Goal: Book appointment/travel/reservation

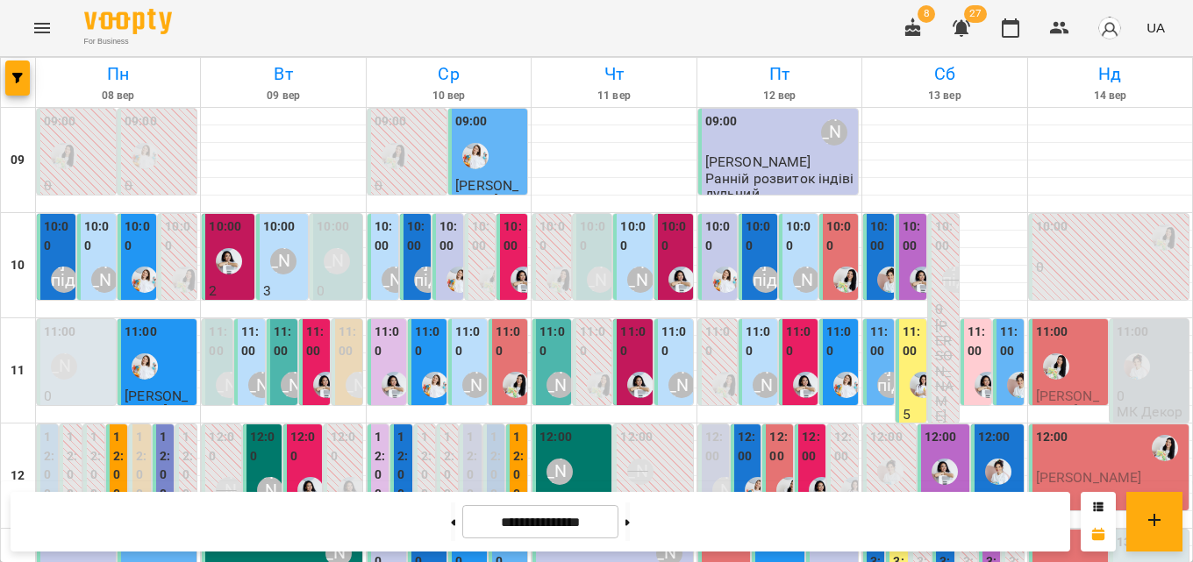
click at [755, 355] on label "11:00" at bounding box center [760, 342] width 28 height 38
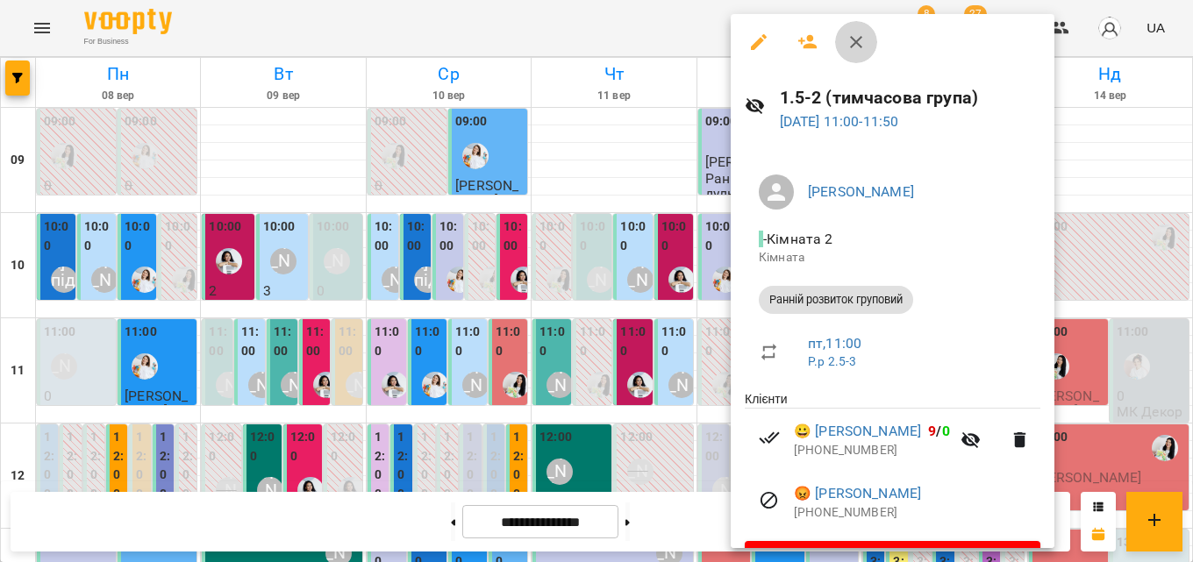
click at [862, 54] on button "button" at bounding box center [856, 42] width 42 height 42
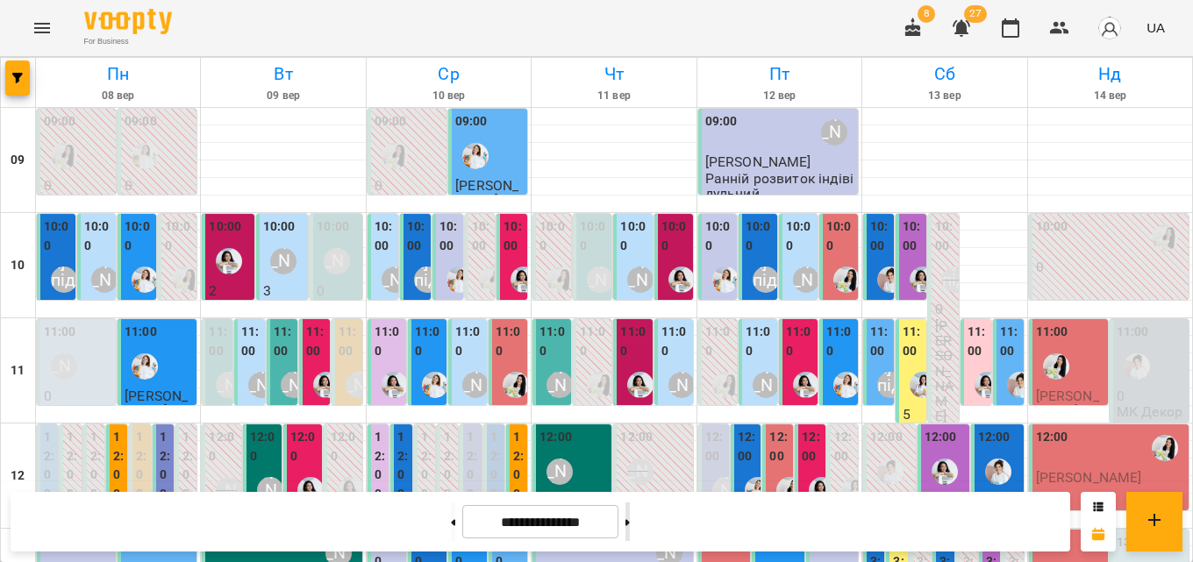
click at [630, 529] on button at bounding box center [628, 522] width 4 height 39
type input "**********"
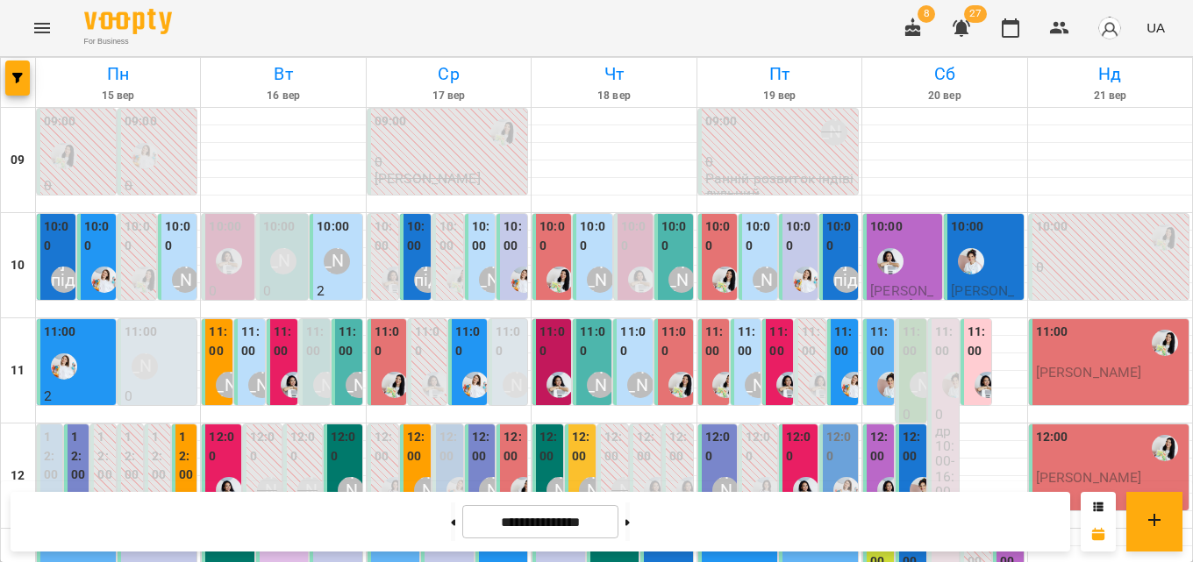
click at [175, 239] on label "10:00" at bounding box center [179, 237] width 28 height 38
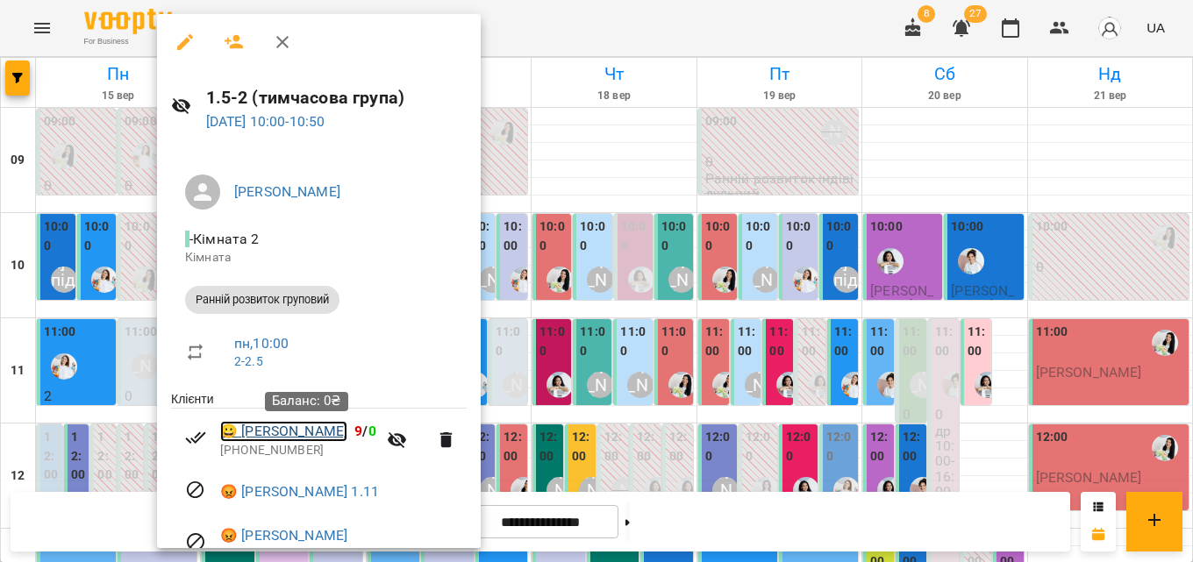
click at [347, 433] on link "😀 Вікторія Пономарьова" at bounding box center [283, 431] width 127 height 21
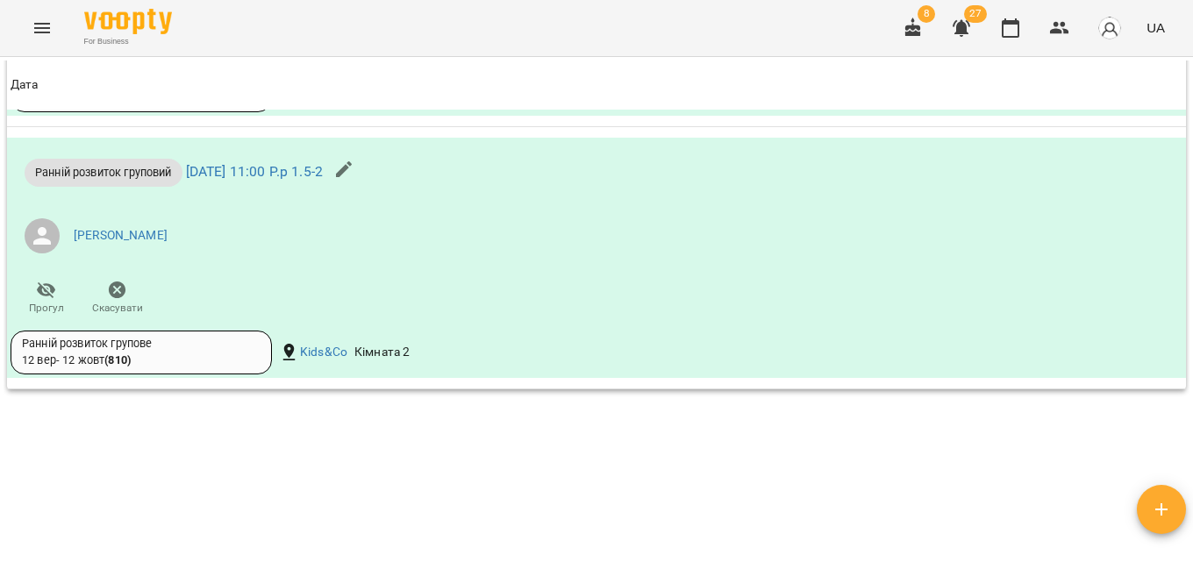
scroll to position [3166, 0]
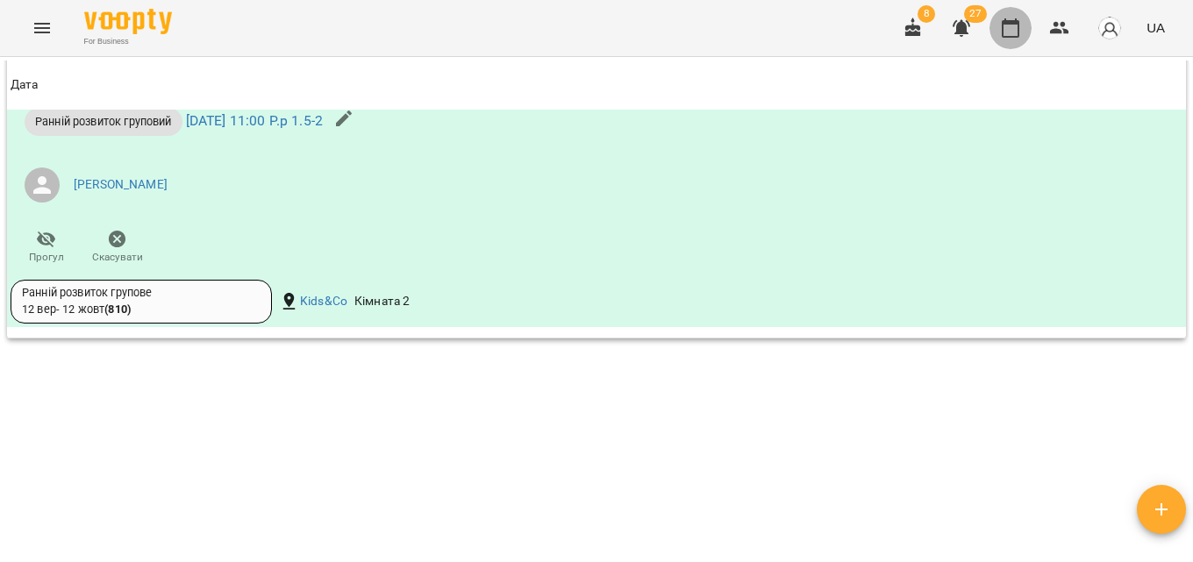
click at [1013, 21] on icon "button" at bounding box center [1011, 27] width 18 height 19
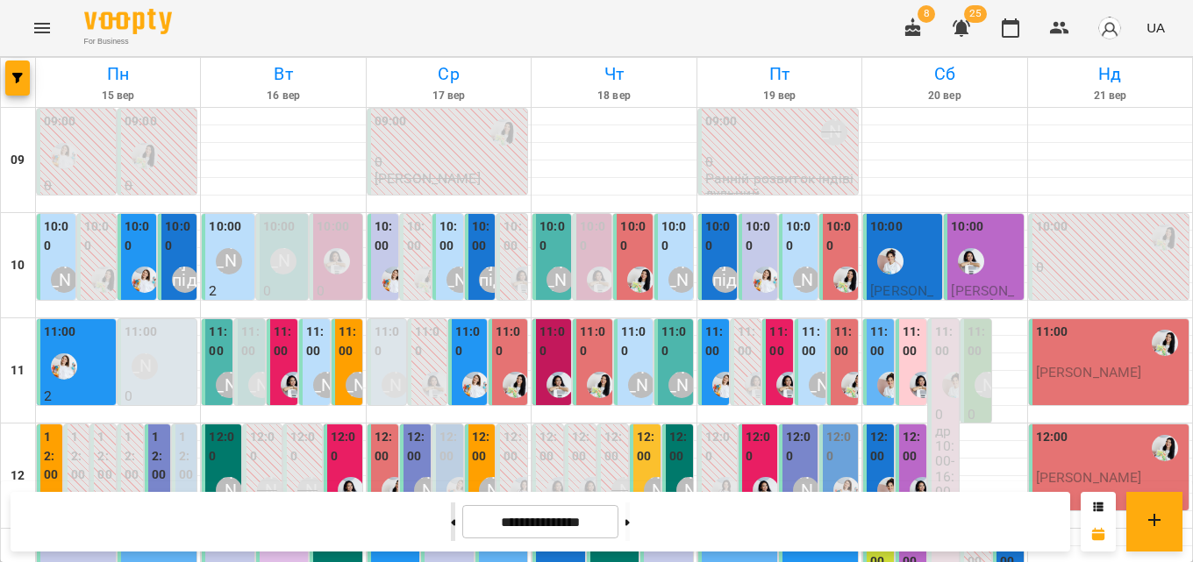
click at [451, 520] on icon at bounding box center [453, 522] width 4 height 7
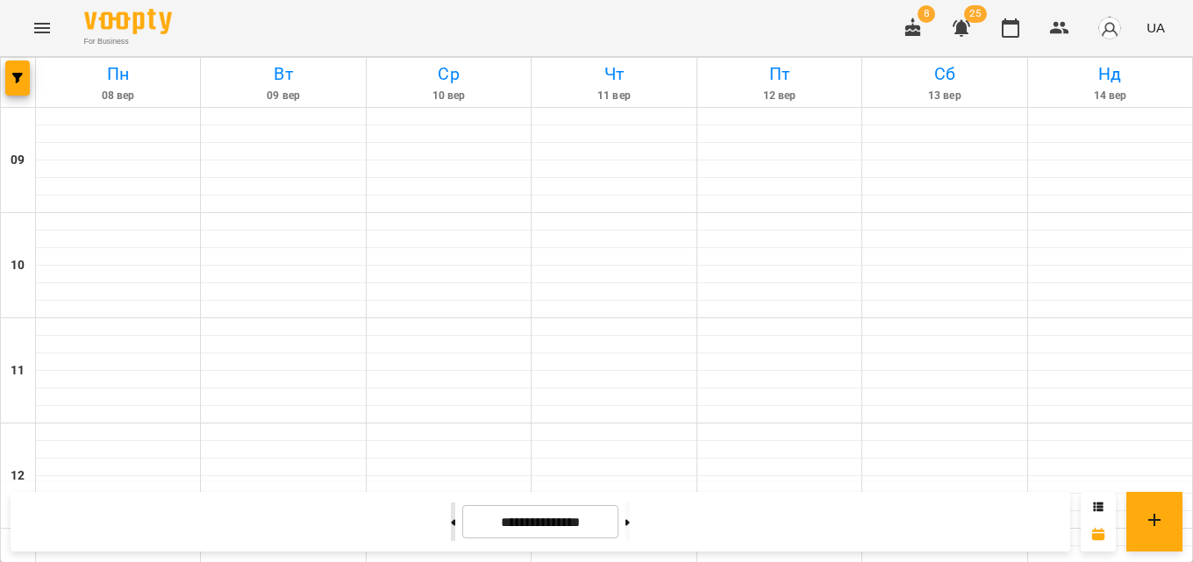
type input "**********"
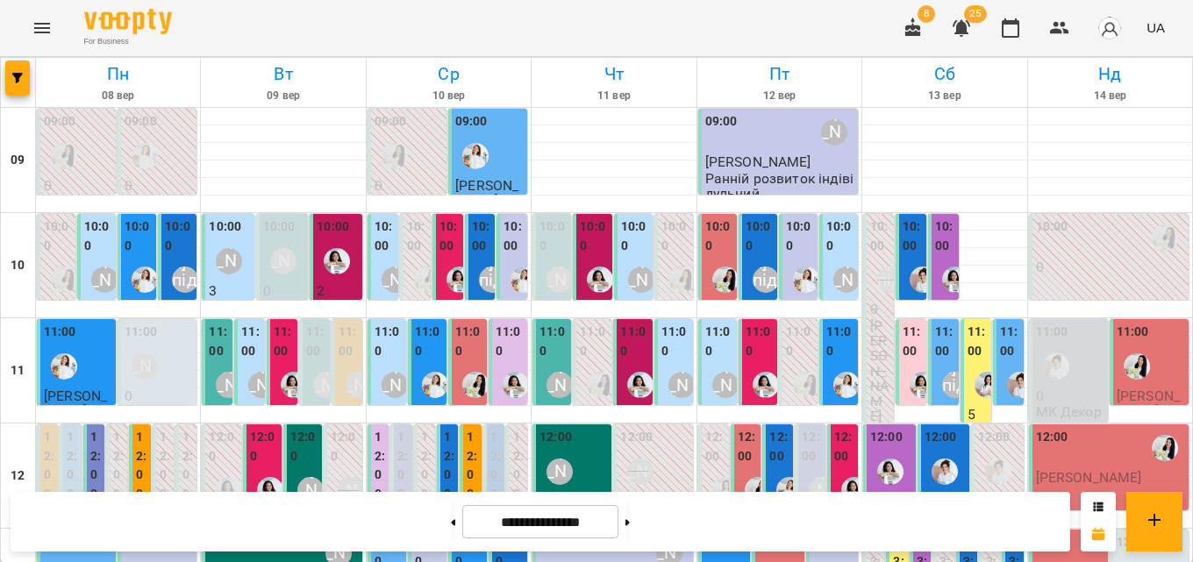
click at [939, 346] on label "11:00" at bounding box center [945, 342] width 20 height 38
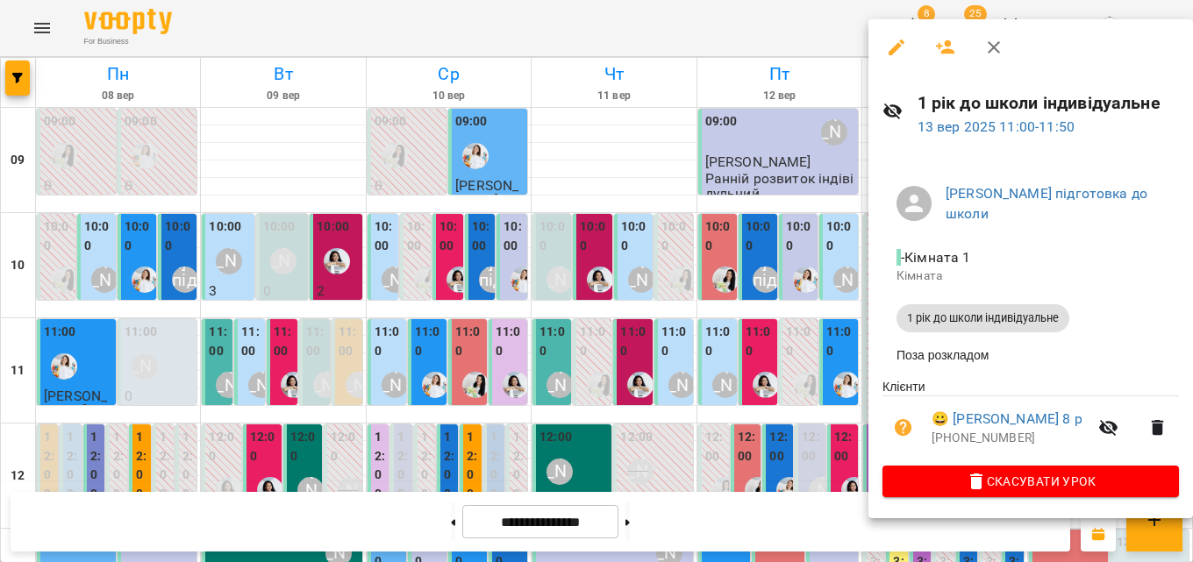
click at [994, 53] on icon "button" at bounding box center [994, 47] width 21 height 21
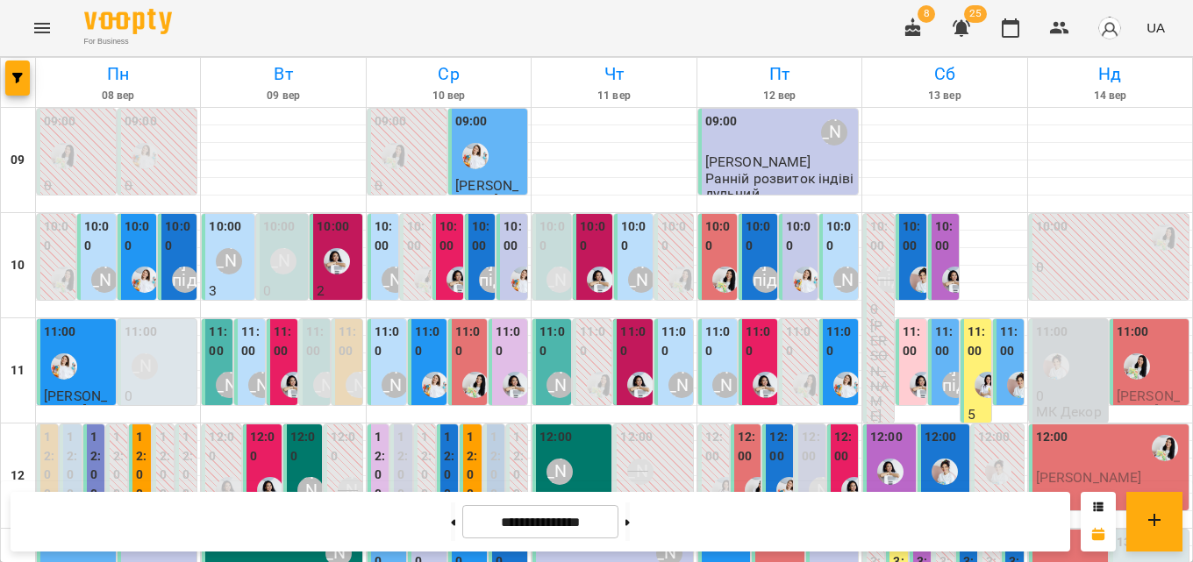
scroll to position [702, 0]
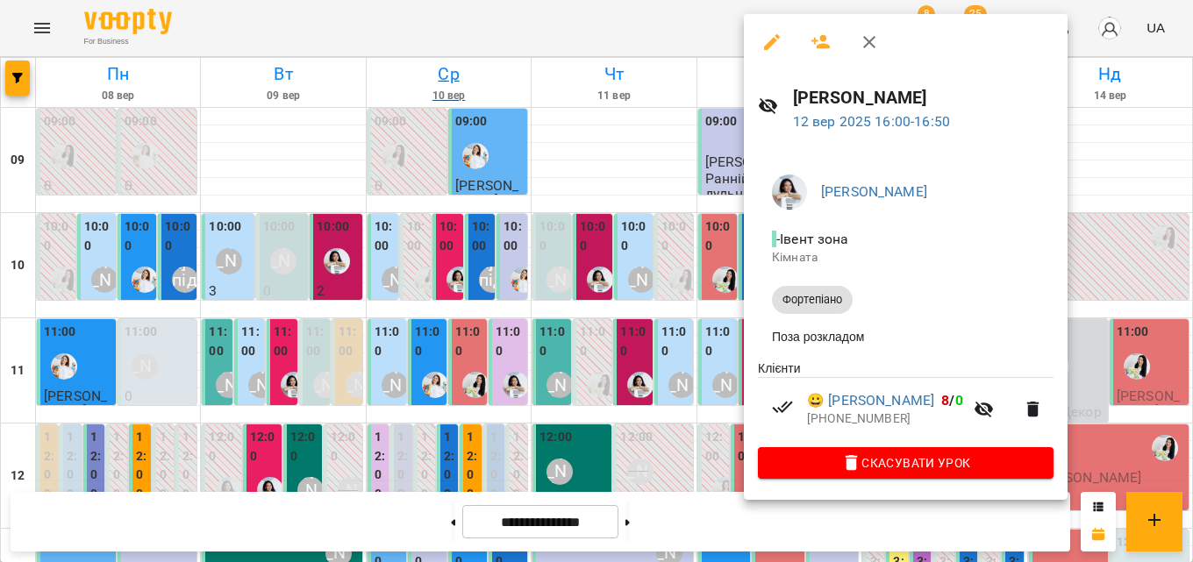
click at [877, 45] on icon "button" at bounding box center [869, 42] width 21 height 21
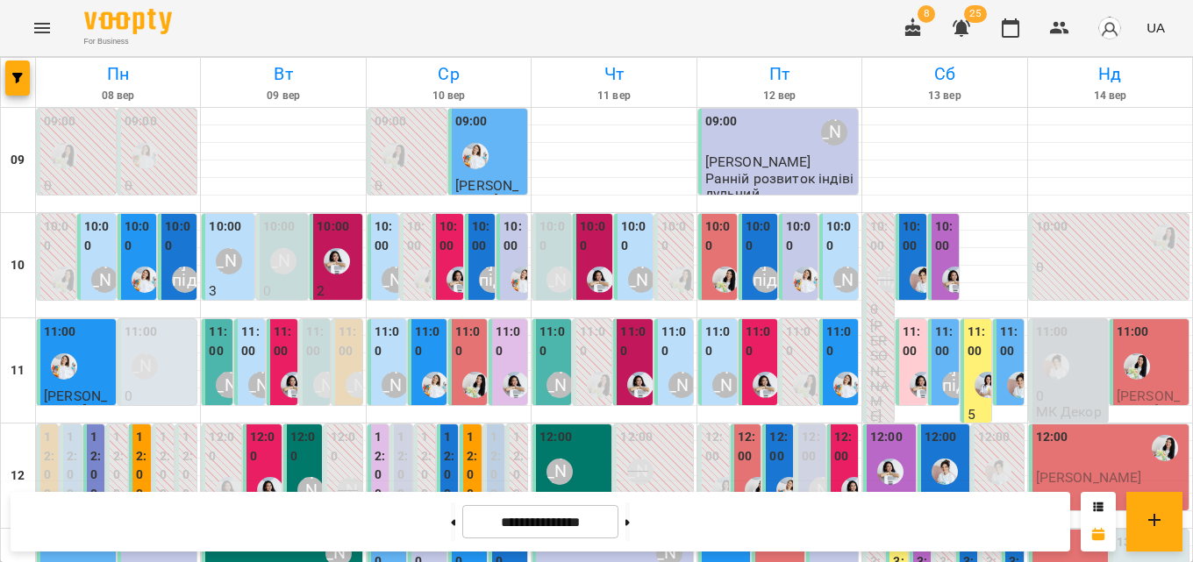
scroll to position [263, 0]
click at [917, 533] on label "13:00" at bounding box center [922, 570] width 11 height 75
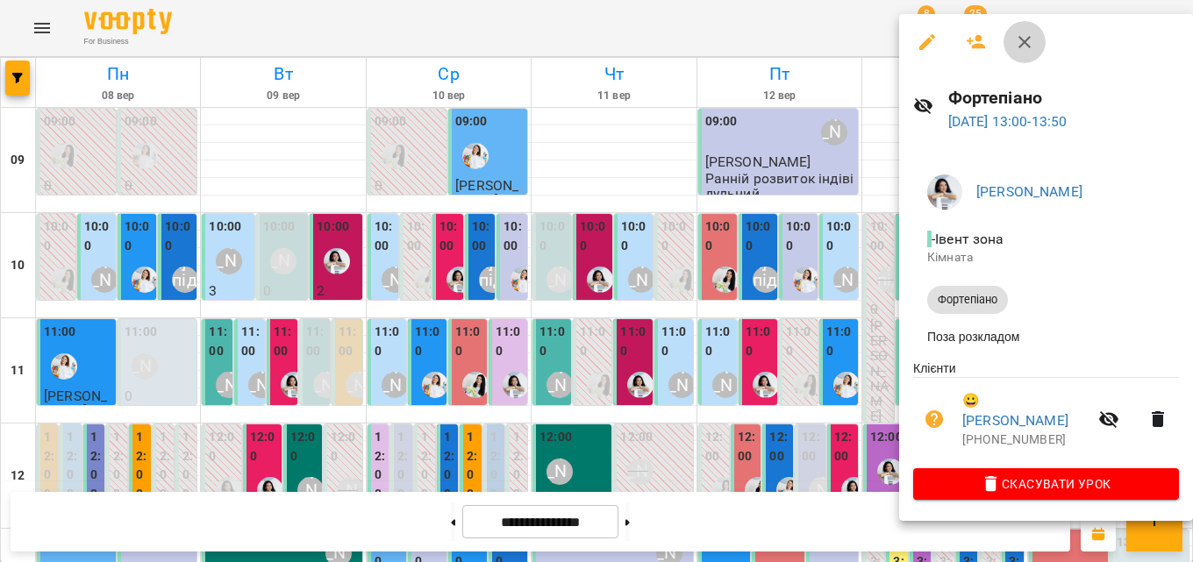
drag, startPoint x: 1021, startPoint y: 21, endPoint x: 986, endPoint y: 12, distance: 36.2
click at [1022, 22] on button "button" at bounding box center [1025, 42] width 42 height 42
